Goal: Transaction & Acquisition: Obtain resource

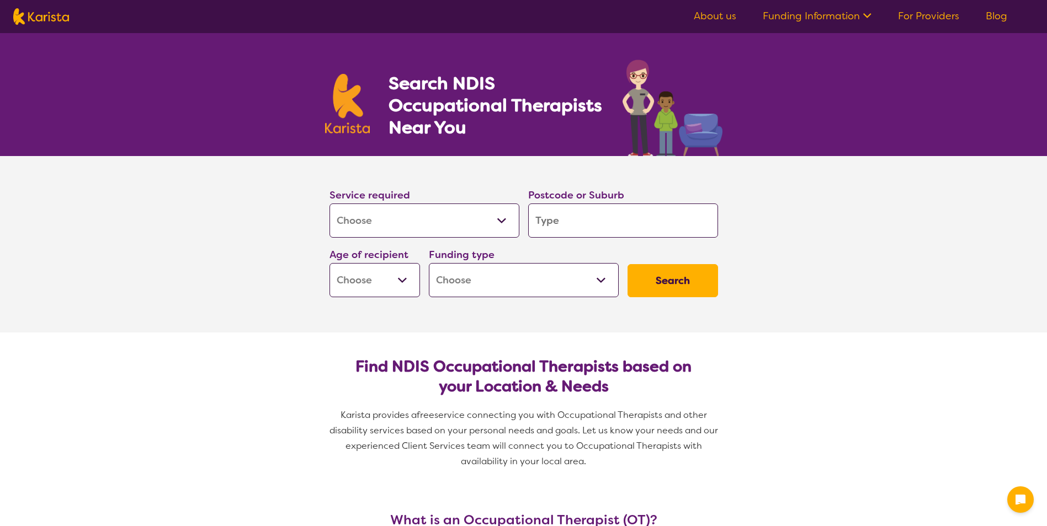
select select "[MEDICAL_DATA]"
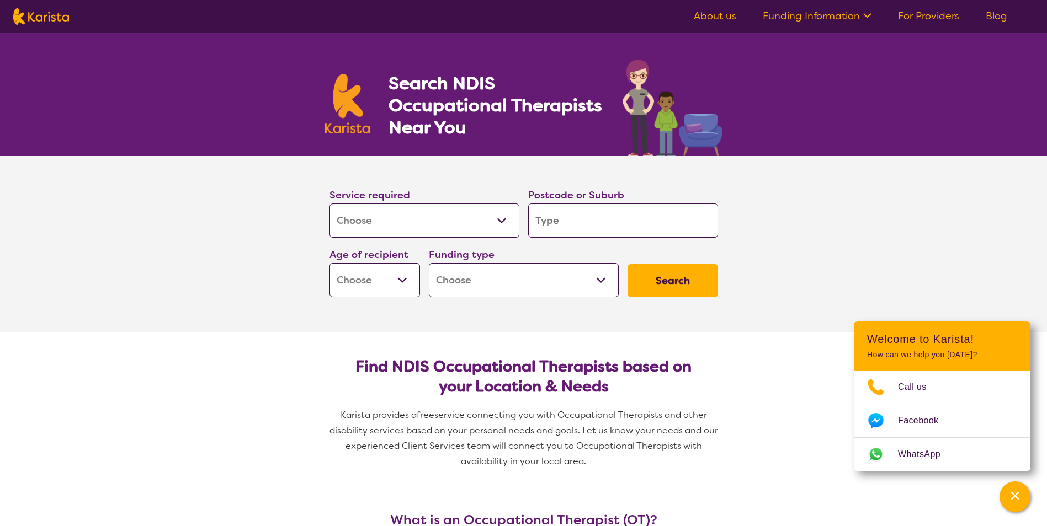
click at [589, 227] on input "search" at bounding box center [623, 221] width 190 height 34
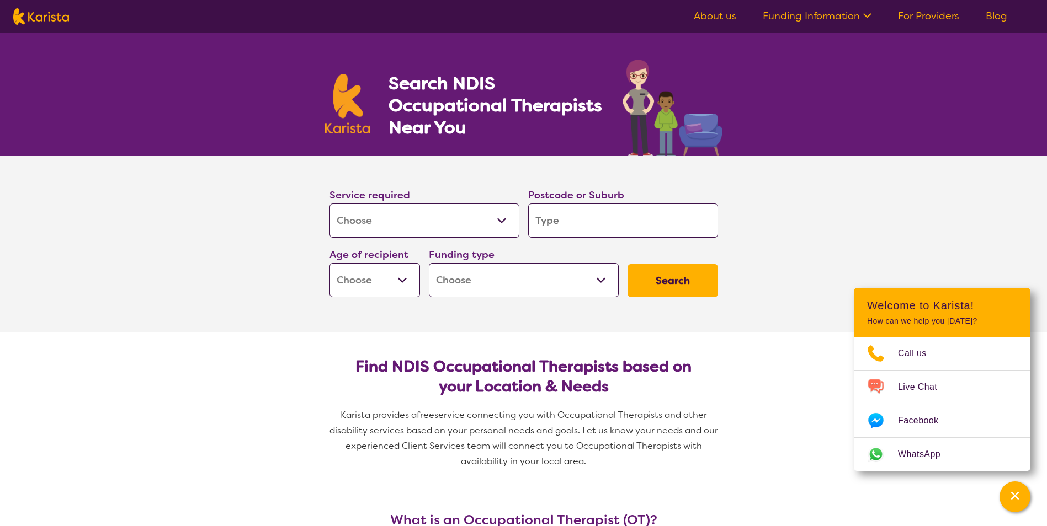
click at [589, 227] on input "search" at bounding box center [623, 221] width 190 height 34
type input "P"
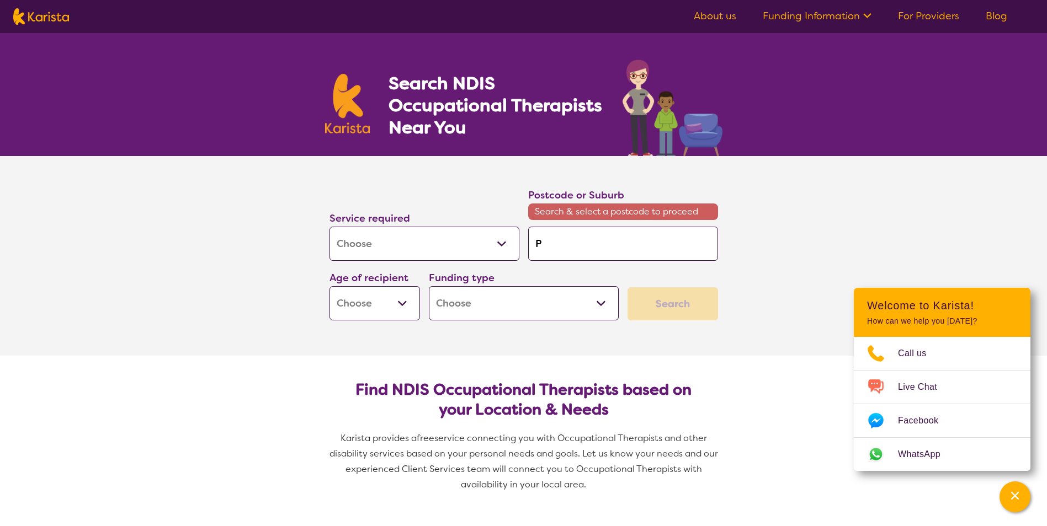
type input "Pe"
type input "Pet"
type input "[PERSON_NAME]"
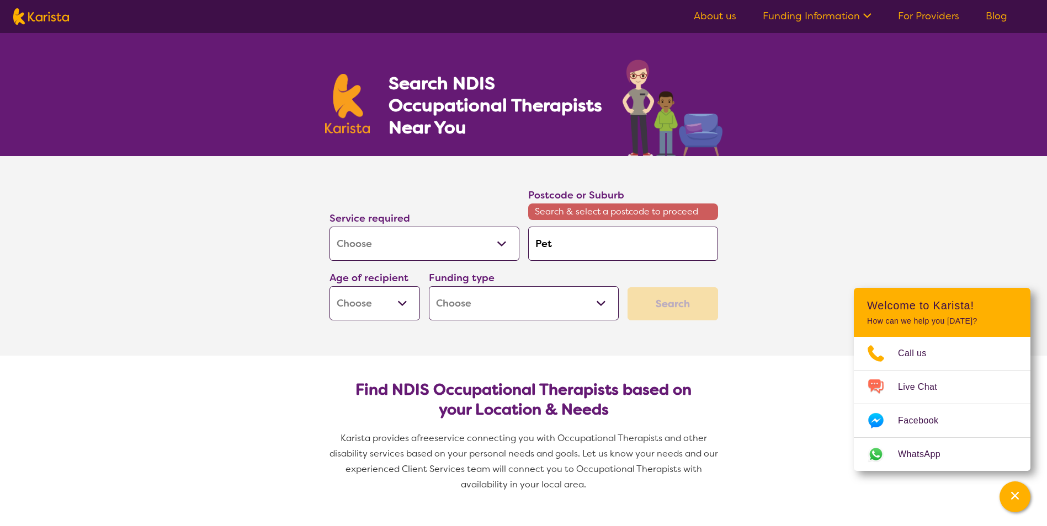
type input "[PERSON_NAME]"
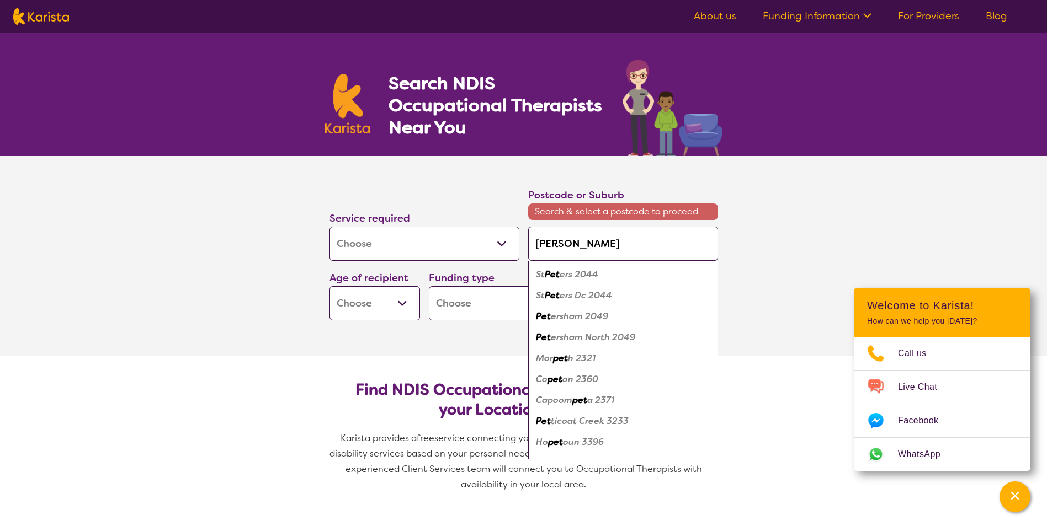
type input "[PERSON_NAME]"
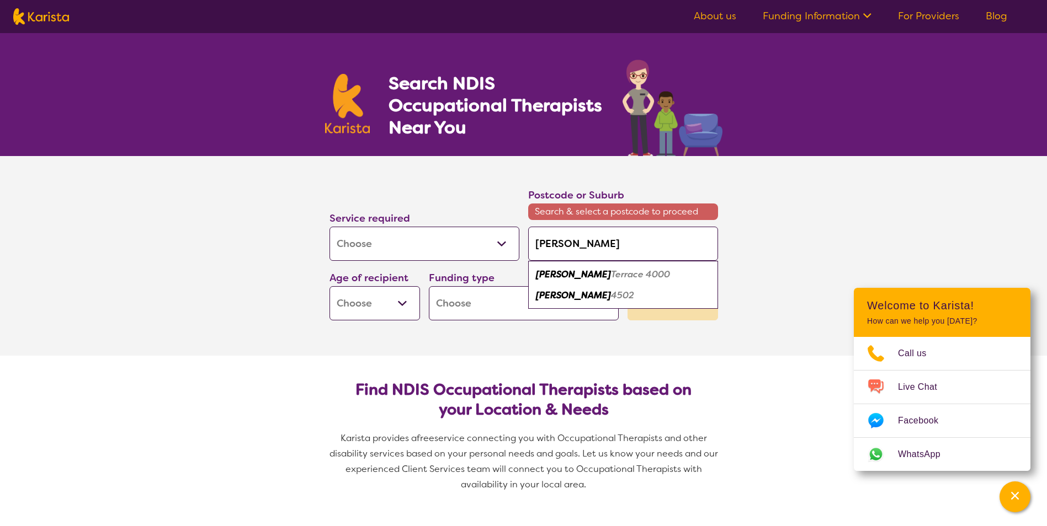
click at [611, 297] on em "4502" at bounding box center [622, 296] width 23 height 12
type input "4502"
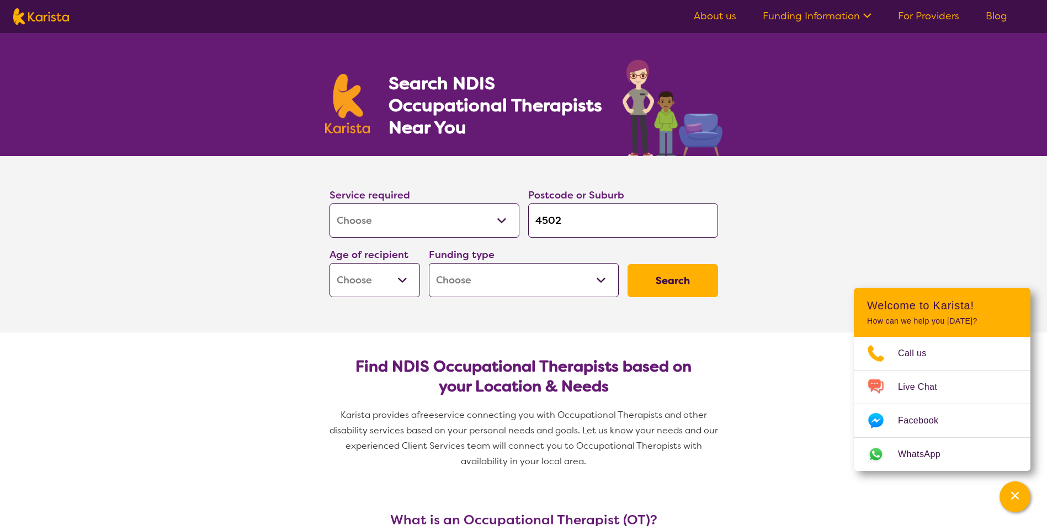
click at [403, 280] on select "Early Childhood - 0 to 9 Child - 10 to 11 Adolescent - 12 to 17 Adult - 18 to 6…" at bounding box center [374, 280] width 90 height 34
select select "AS"
click at [329, 263] on select "Early Childhood - 0 to 9 Child - 10 to 11 Adolescent - 12 to 17 Adult - 18 to 6…" at bounding box center [374, 280] width 90 height 34
select select "AS"
click at [488, 286] on select "Home Care Package (HCP) National Disability Insurance Scheme (NDIS) I don't know" at bounding box center [524, 280] width 190 height 34
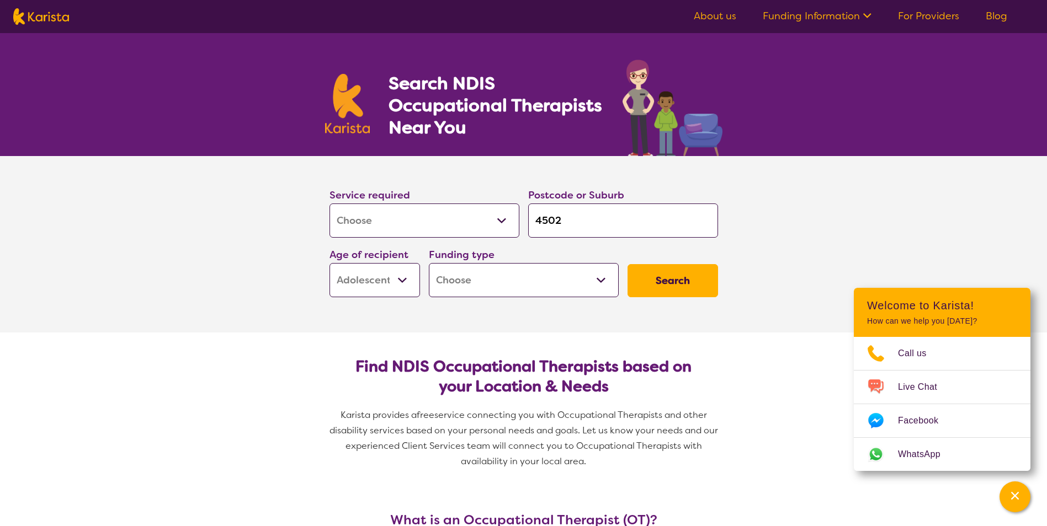
select select "NDIS"
click at [429, 263] on select "Home Care Package (HCP) National Disability Insurance Scheme (NDIS) I don't know" at bounding box center [524, 280] width 190 height 34
select select "NDIS"
click at [659, 285] on button "Search" at bounding box center [672, 280] width 90 height 33
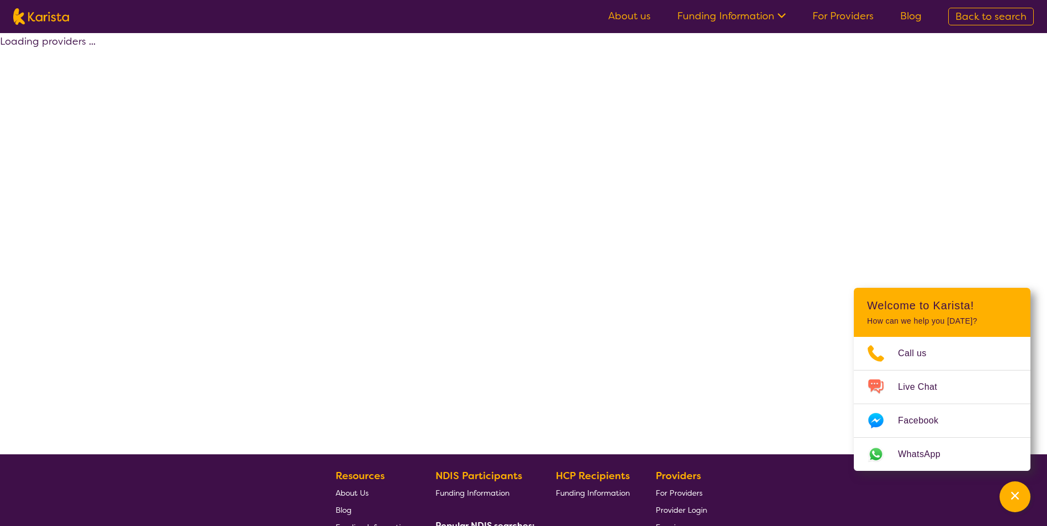
select select "by_score"
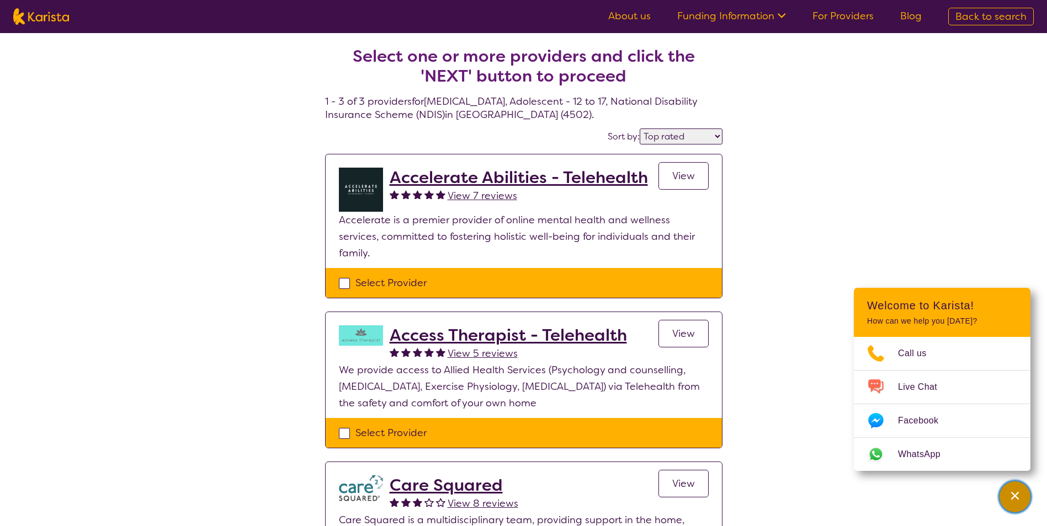
click at [1016, 502] on div "Channel Menu" at bounding box center [1014, 497] width 22 height 24
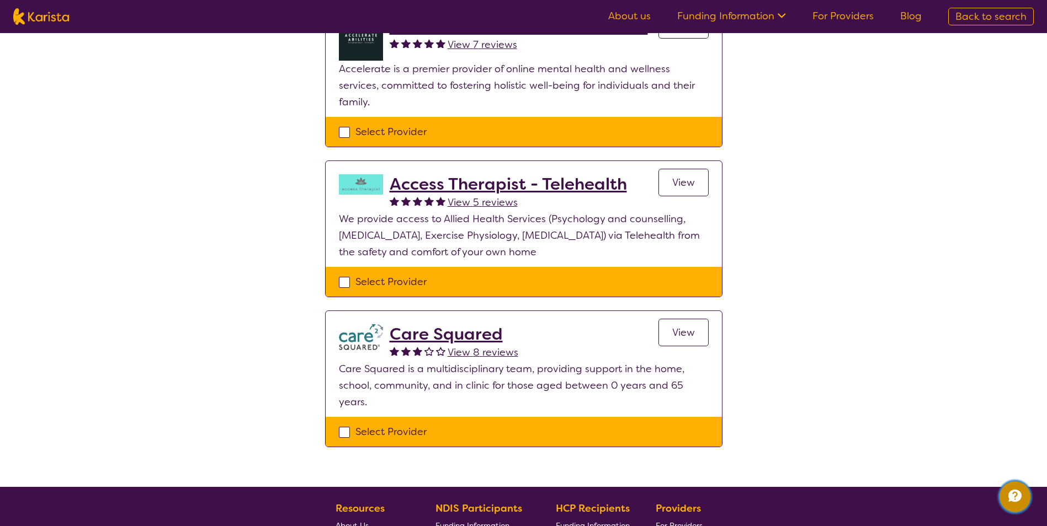
scroll to position [221, 0]
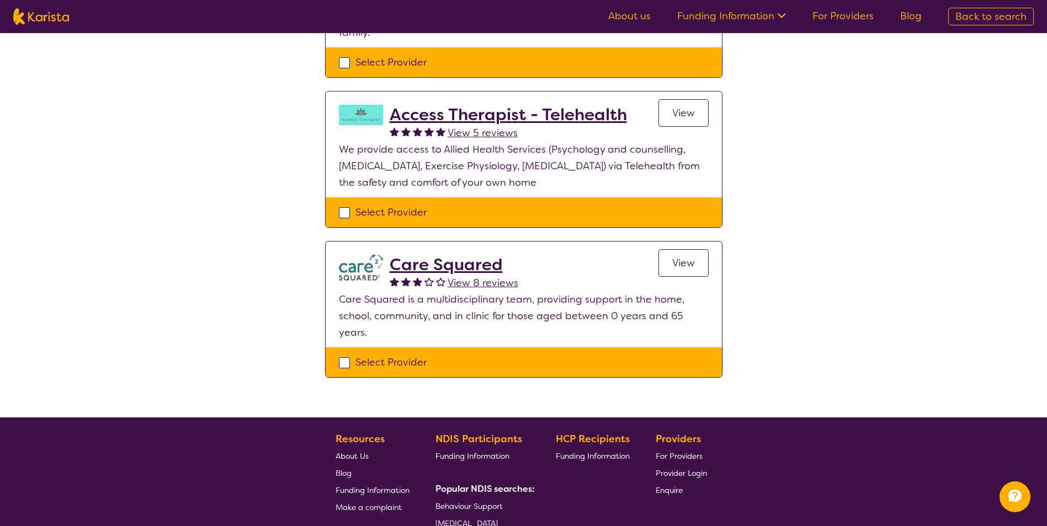
click at [416, 255] on h2 "Care Squared" at bounding box center [453, 265] width 129 height 20
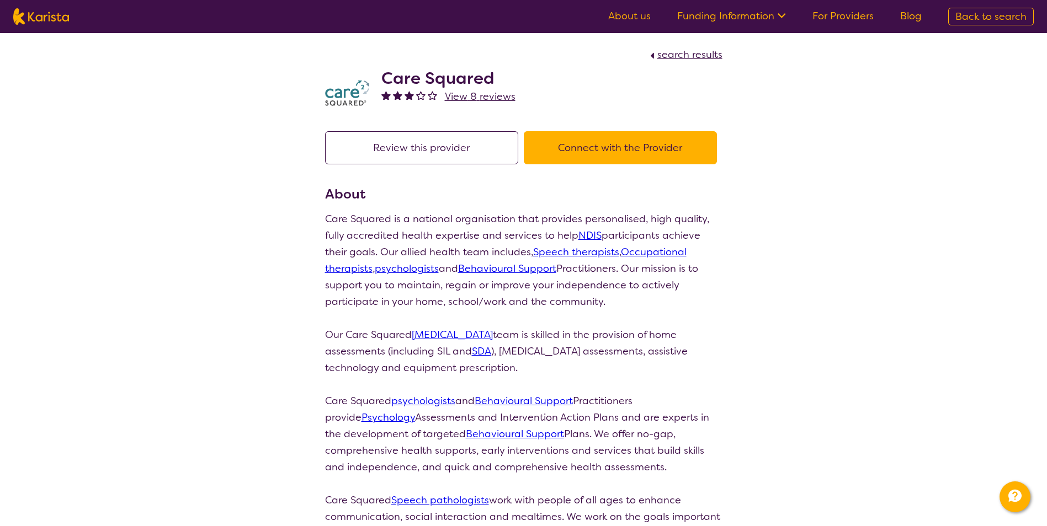
click at [611, 163] on button "Connect with the Provider" at bounding box center [620, 147] width 193 height 33
